Goal: Task Accomplishment & Management: Use online tool/utility

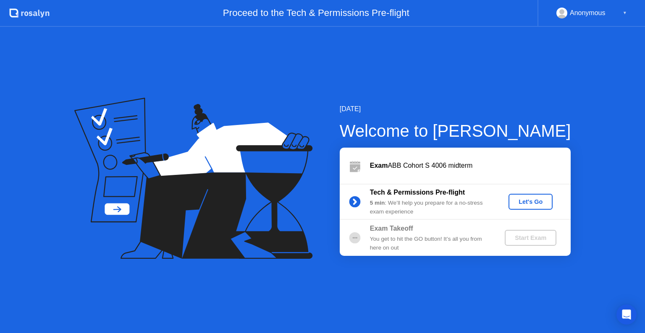
click at [540, 205] on div "Let's Go" at bounding box center [530, 201] width 37 height 7
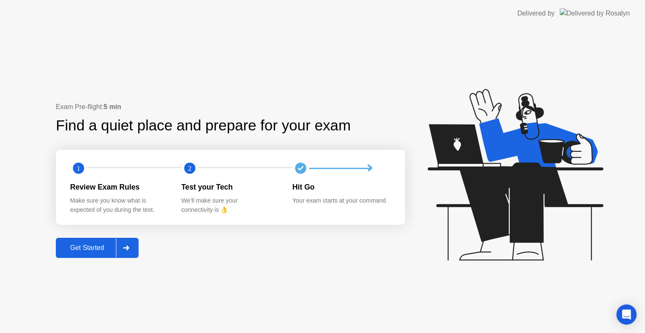
click at [133, 248] on div at bounding box center [126, 247] width 20 height 19
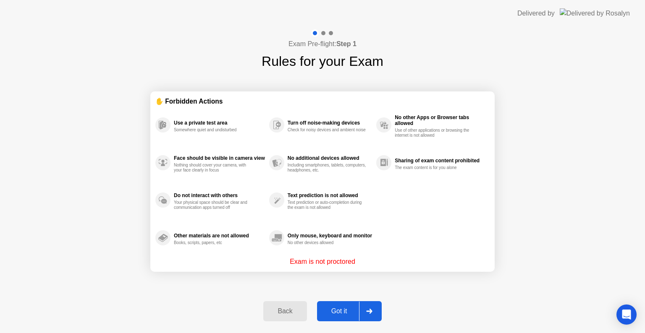
click at [369, 307] on div at bounding box center [369, 311] width 20 height 19
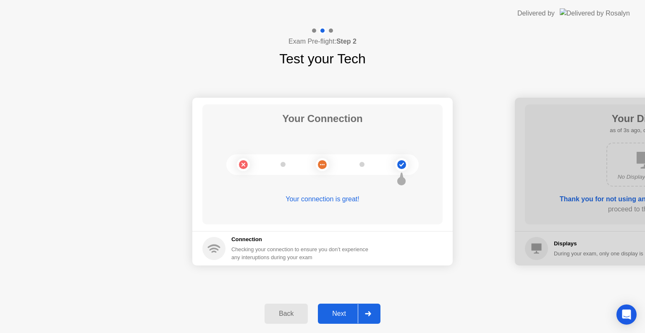
click at [369, 307] on div at bounding box center [368, 313] width 20 height 19
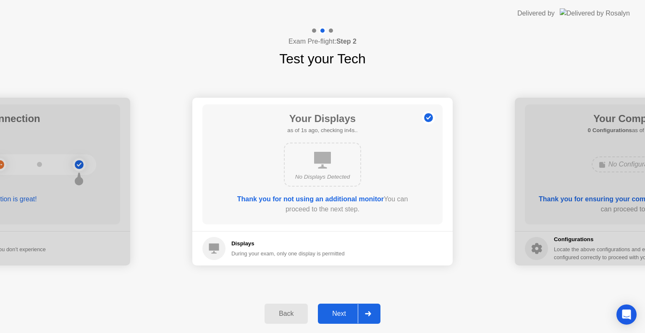
click at [369, 307] on div at bounding box center [368, 313] width 20 height 19
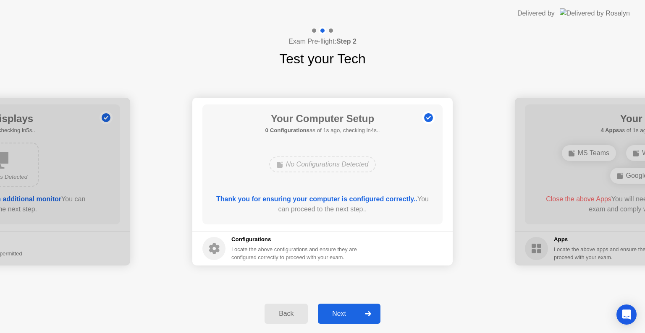
click at [369, 307] on div at bounding box center [368, 313] width 20 height 19
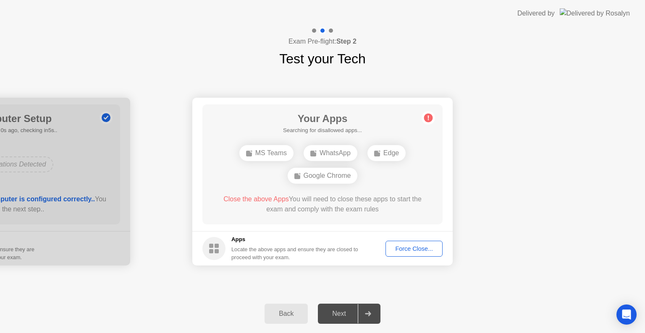
click at [423, 249] on div "Force Close..." at bounding box center [413, 248] width 51 height 7
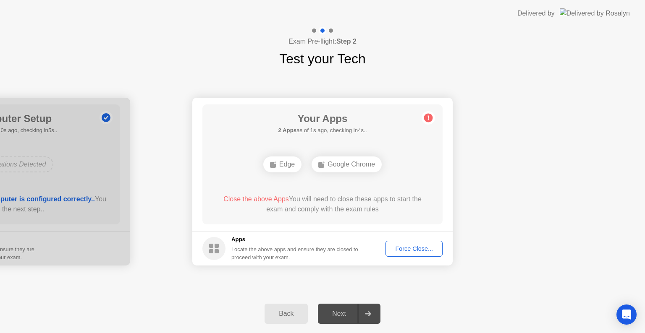
click at [420, 252] on div "Force Close..." at bounding box center [413, 248] width 51 height 7
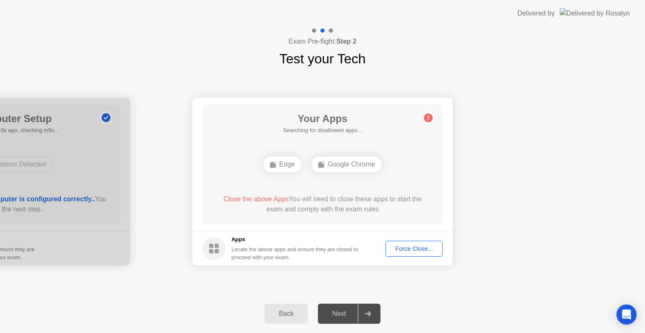
click at [397, 252] on div "Force Close..." at bounding box center [413, 248] width 51 height 7
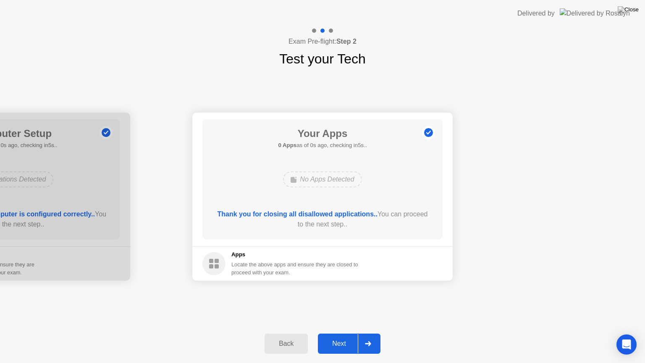
click at [373, 333] on div at bounding box center [368, 343] width 20 height 19
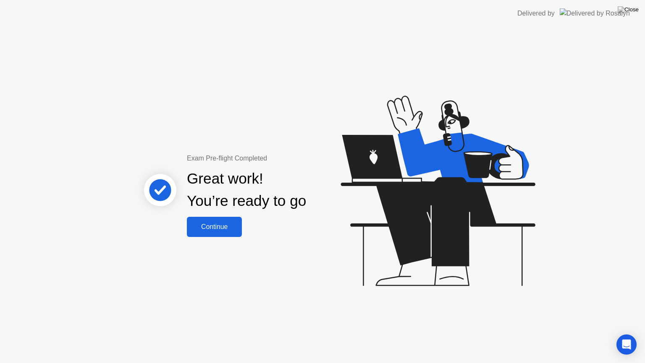
click at [220, 228] on div "Continue" at bounding box center [214, 227] width 50 height 8
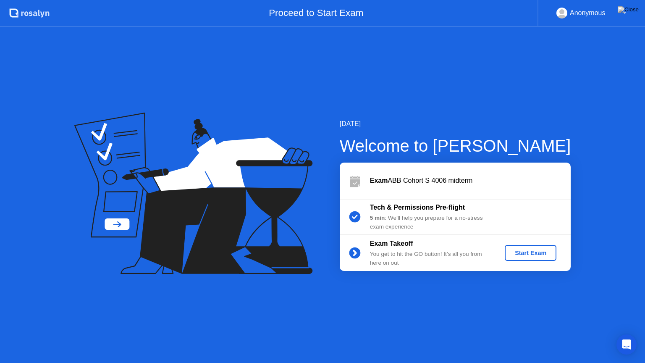
click at [526, 258] on button "Start Exam" at bounding box center [530, 253] width 52 height 16
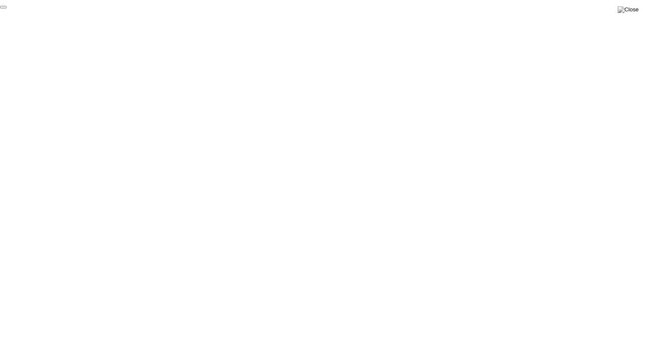
click div "End Proctoring Session"
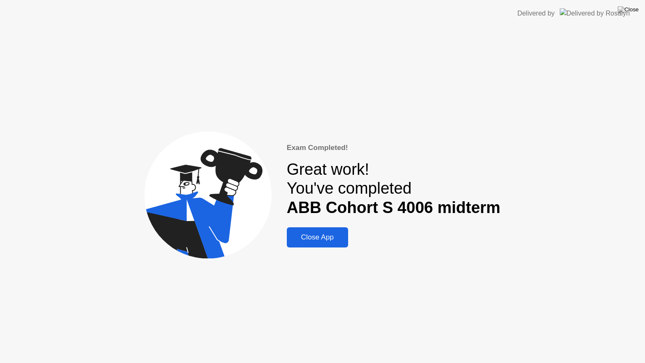
click at [334, 238] on div "Close App" at bounding box center [317, 237] width 56 height 8
